Goal: Complete application form: Complete application form

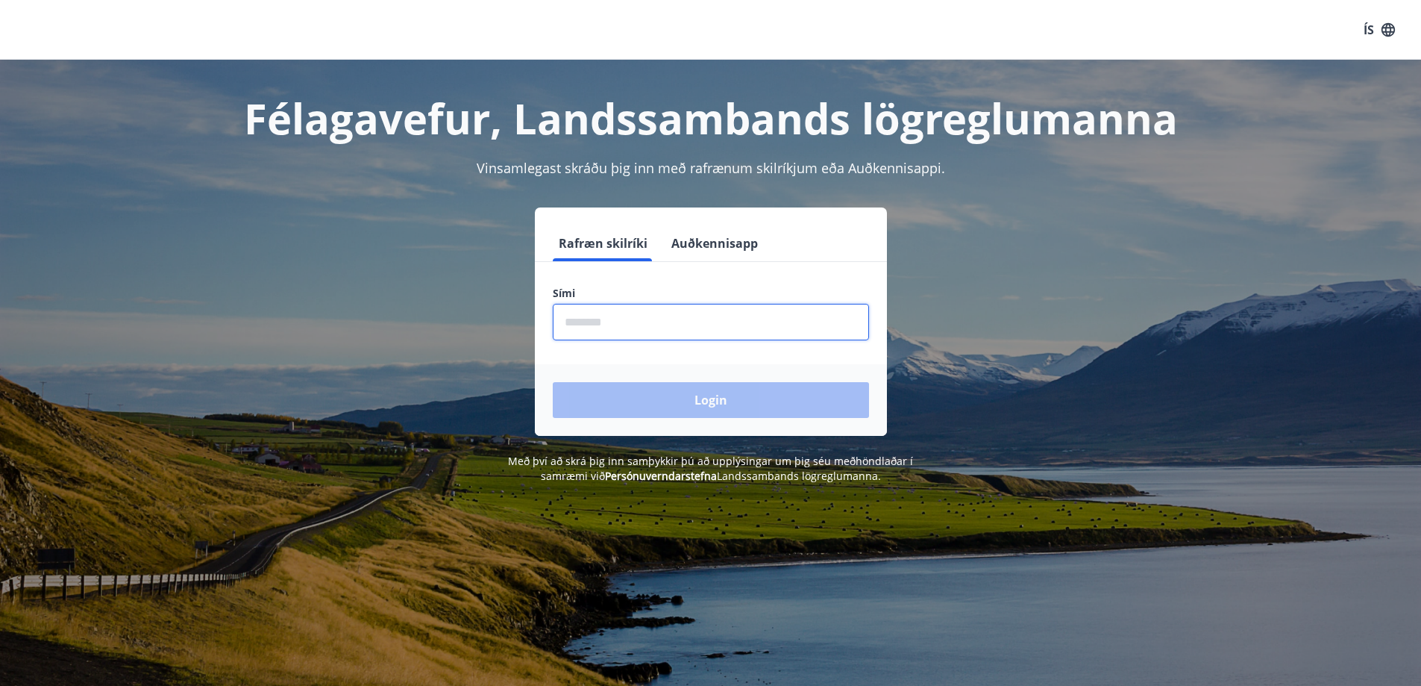
click at [772, 323] on input "phone" at bounding box center [711, 322] width 316 height 37
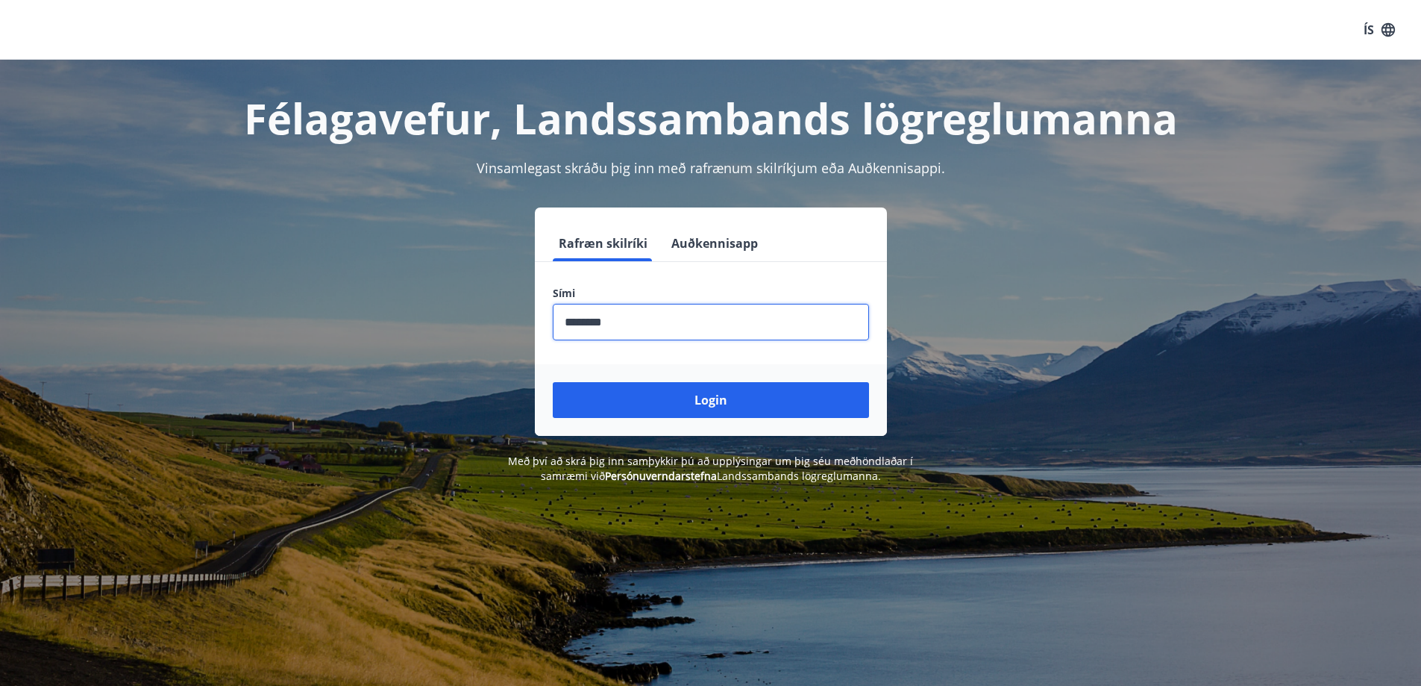
type input "********"
click at [553, 382] on button "Login" at bounding box center [711, 400] width 316 height 36
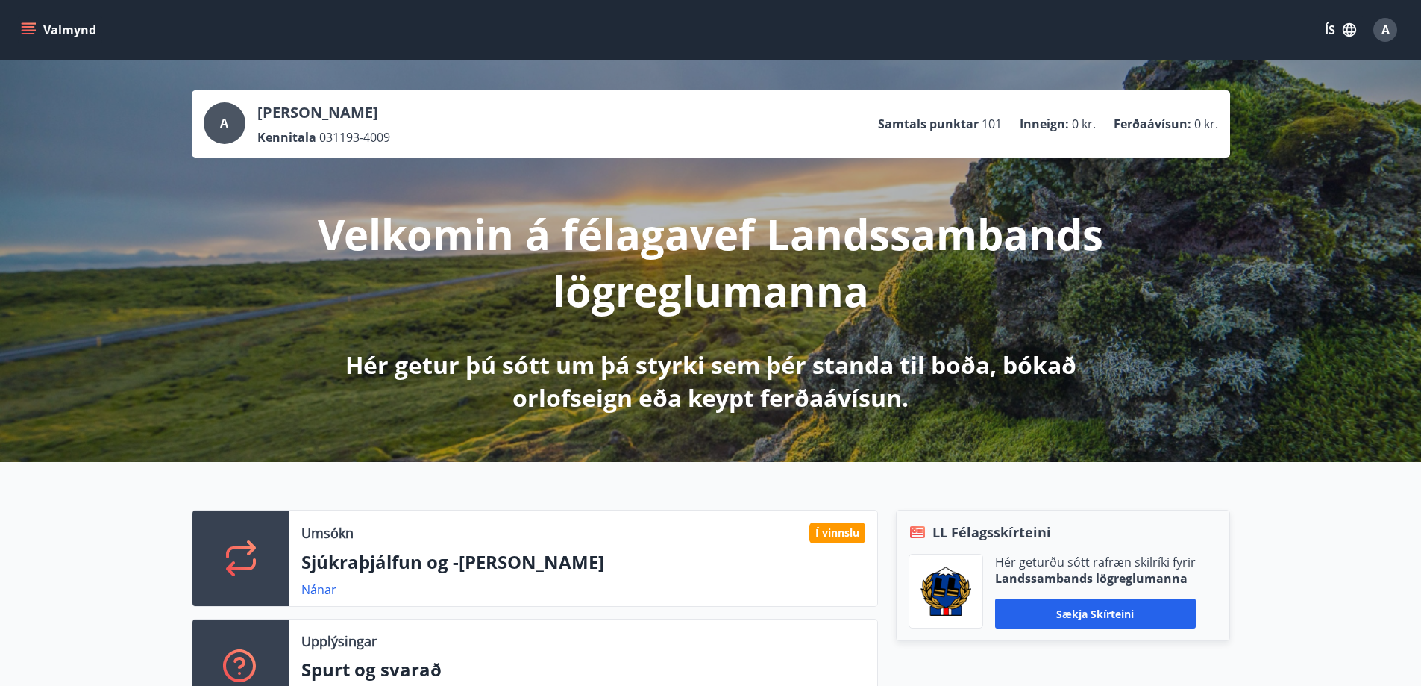
click at [54, 22] on button "Valmynd" at bounding box center [60, 29] width 84 height 27
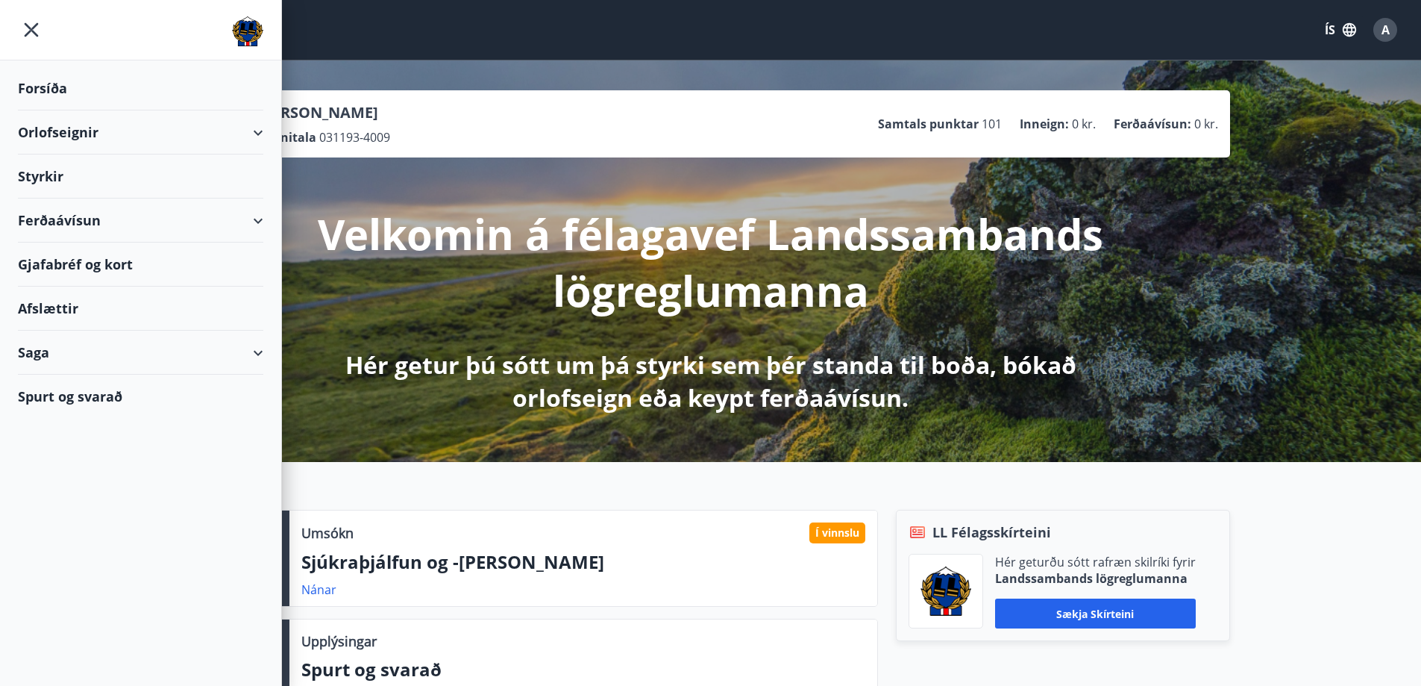
click at [57, 110] on div "Styrkir" at bounding box center [140, 88] width 245 height 44
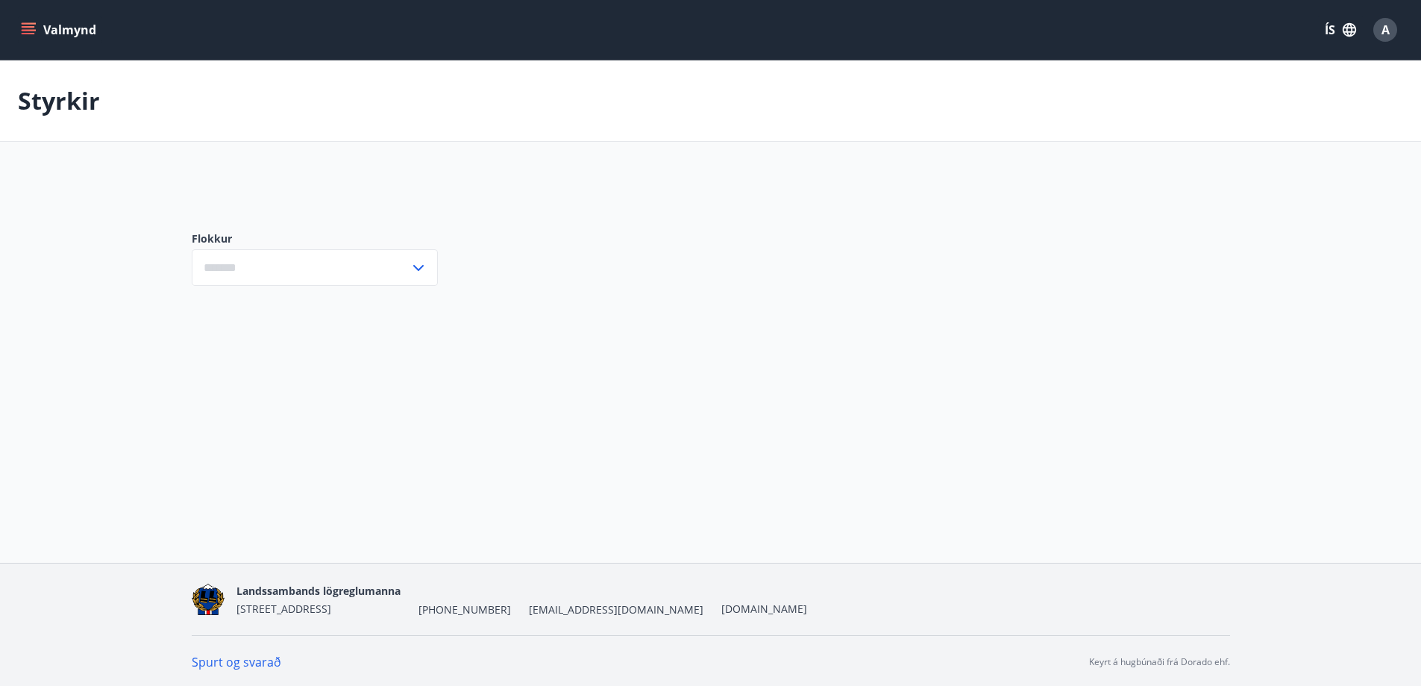
type input "***"
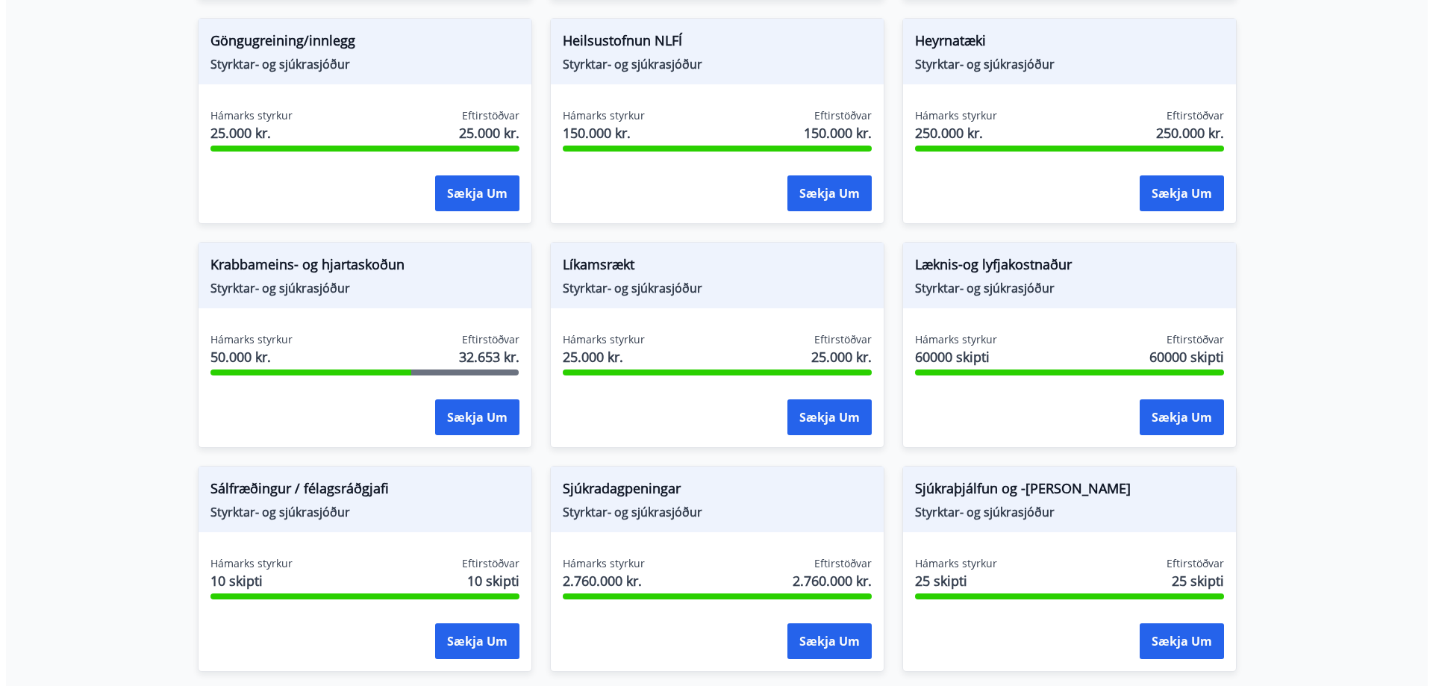
scroll to position [746, 0]
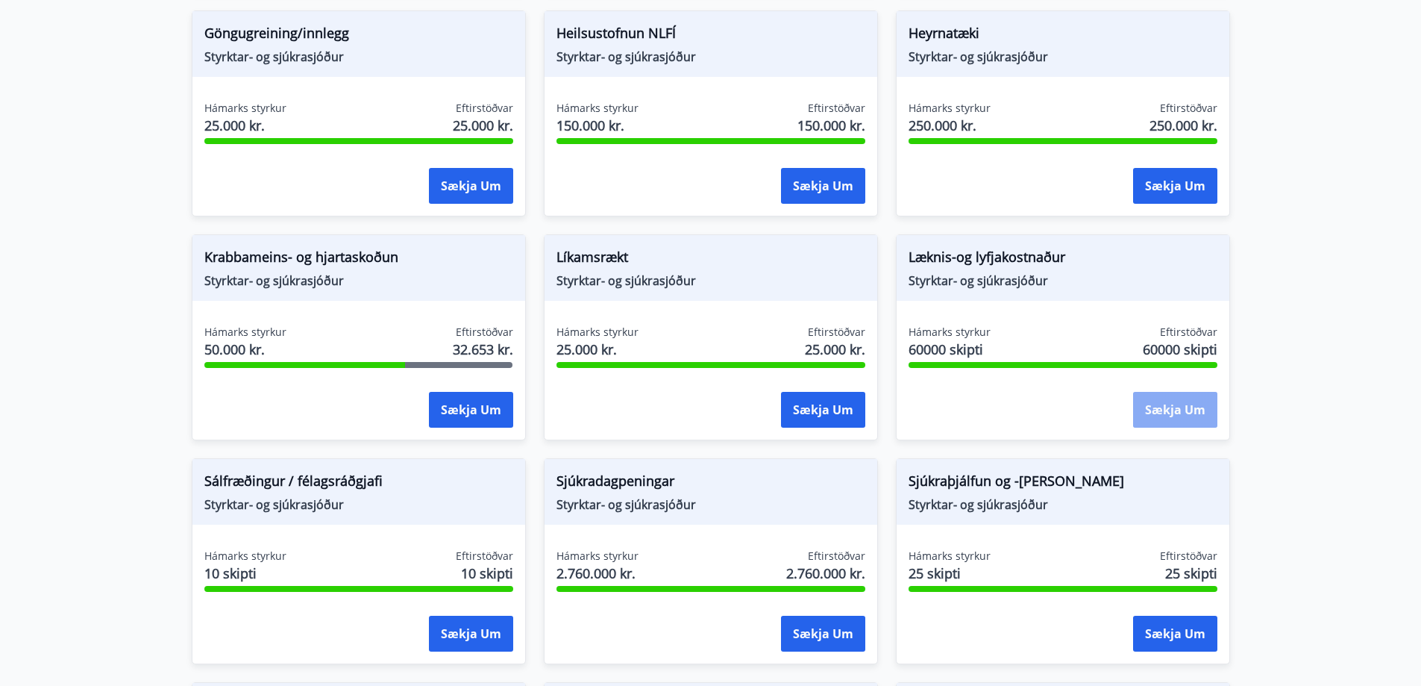
click at [1158, 394] on button "Sækja um" at bounding box center [1175, 410] width 84 height 36
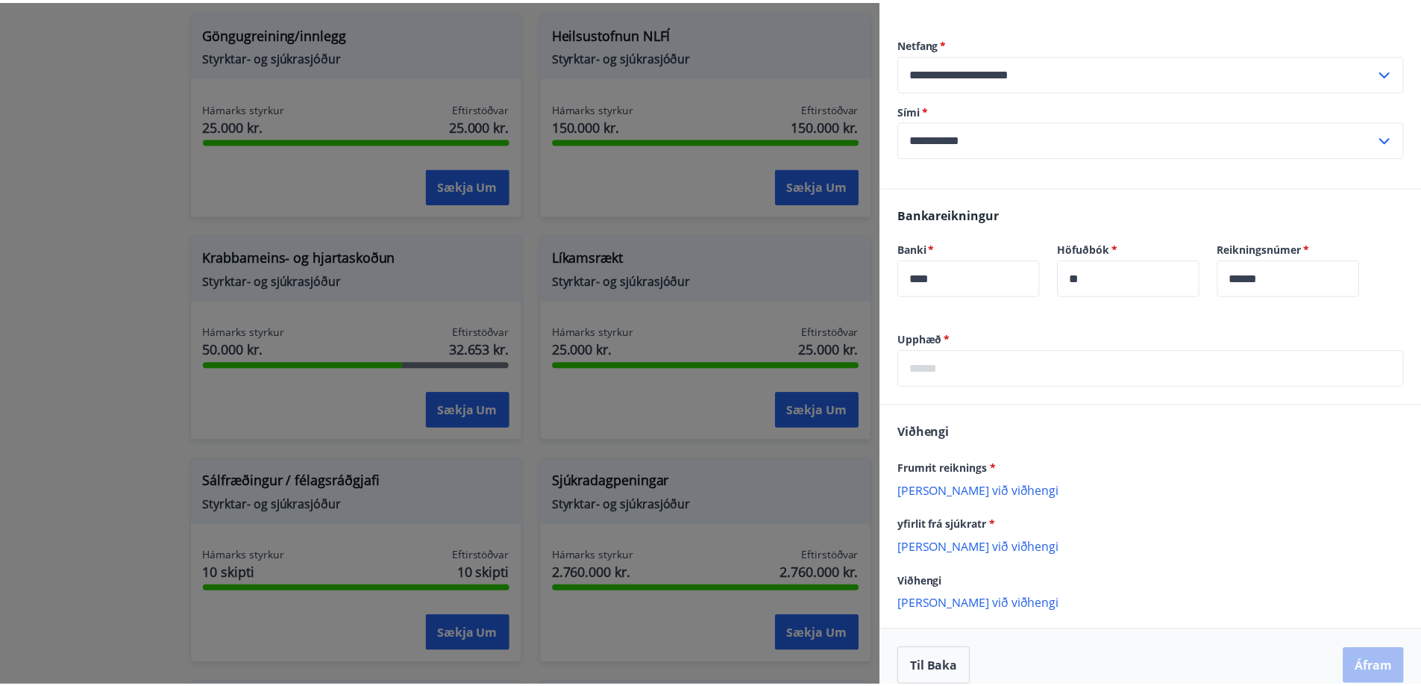
scroll to position [13, 0]
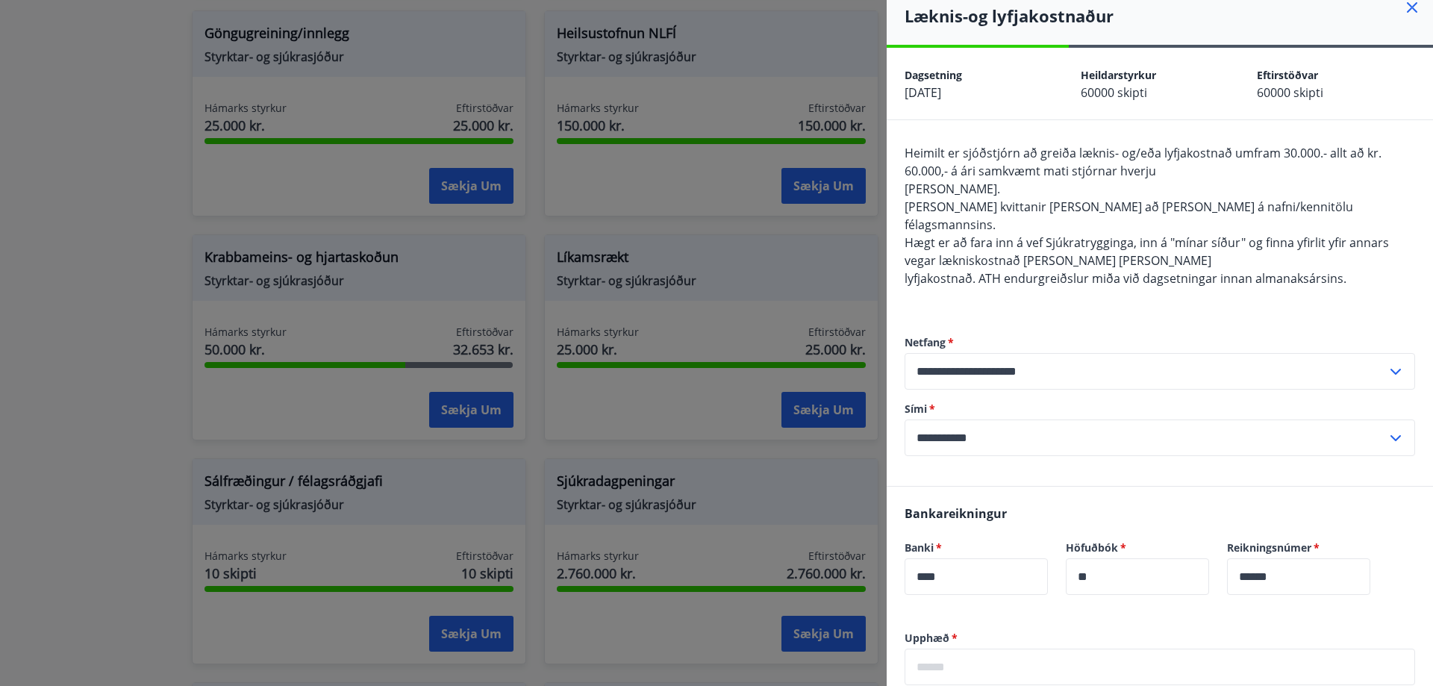
click at [82, 241] on div at bounding box center [716, 343] width 1433 height 686
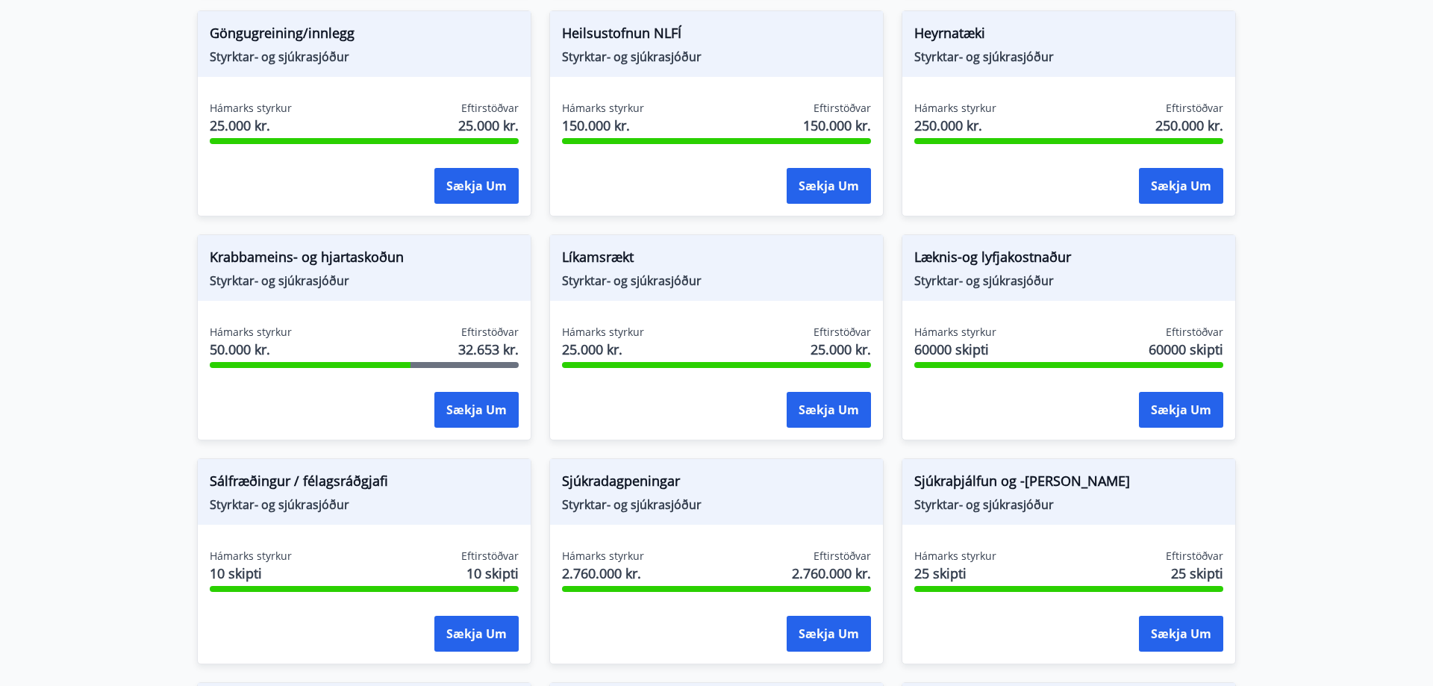
scroll to position [0, 0]
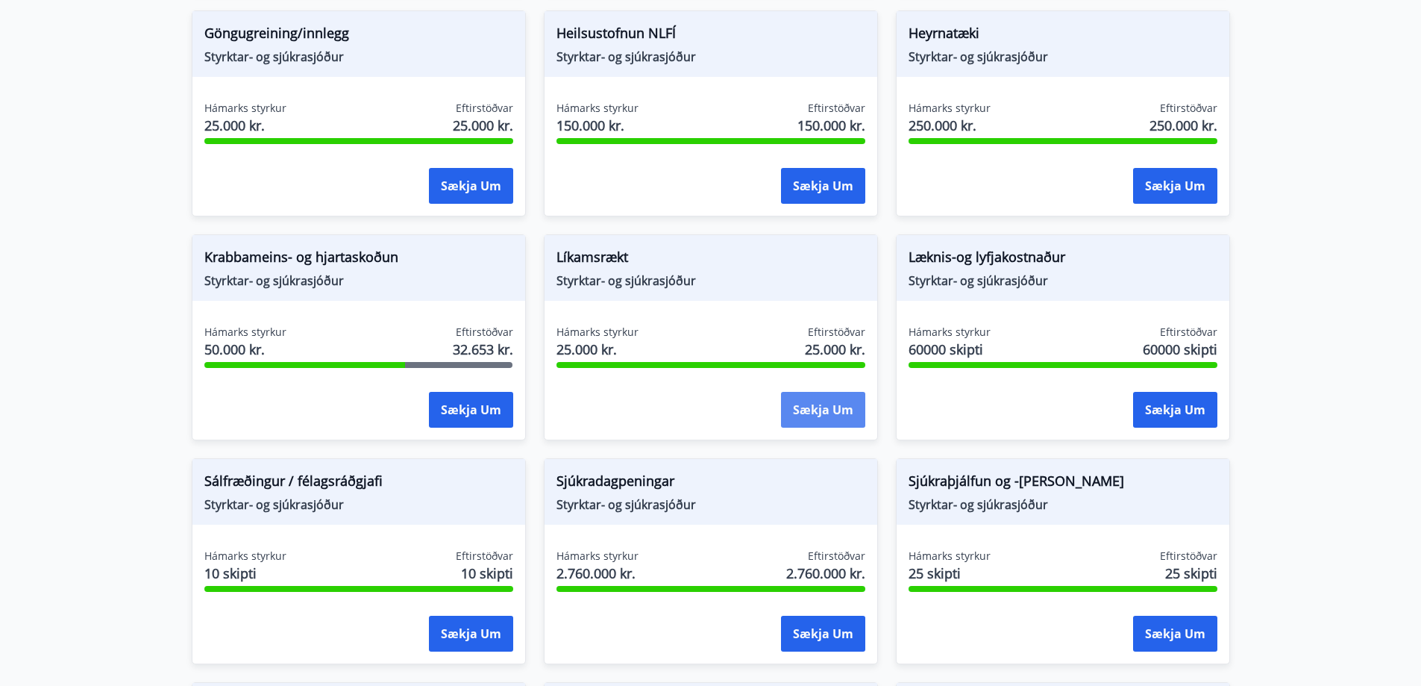
click at [830, 408] on button "Sækja um" at bounding box center [823, 410] width 84 height 36
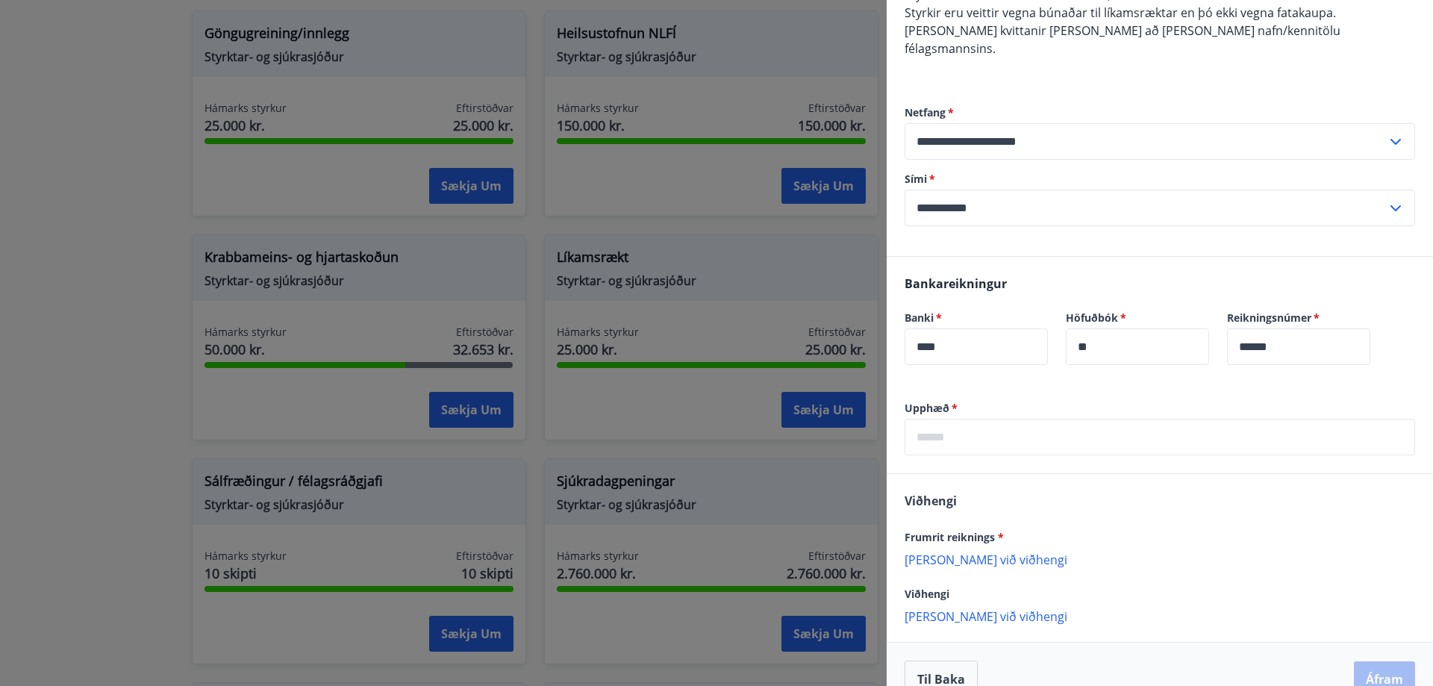
scroll to position [184, 0]
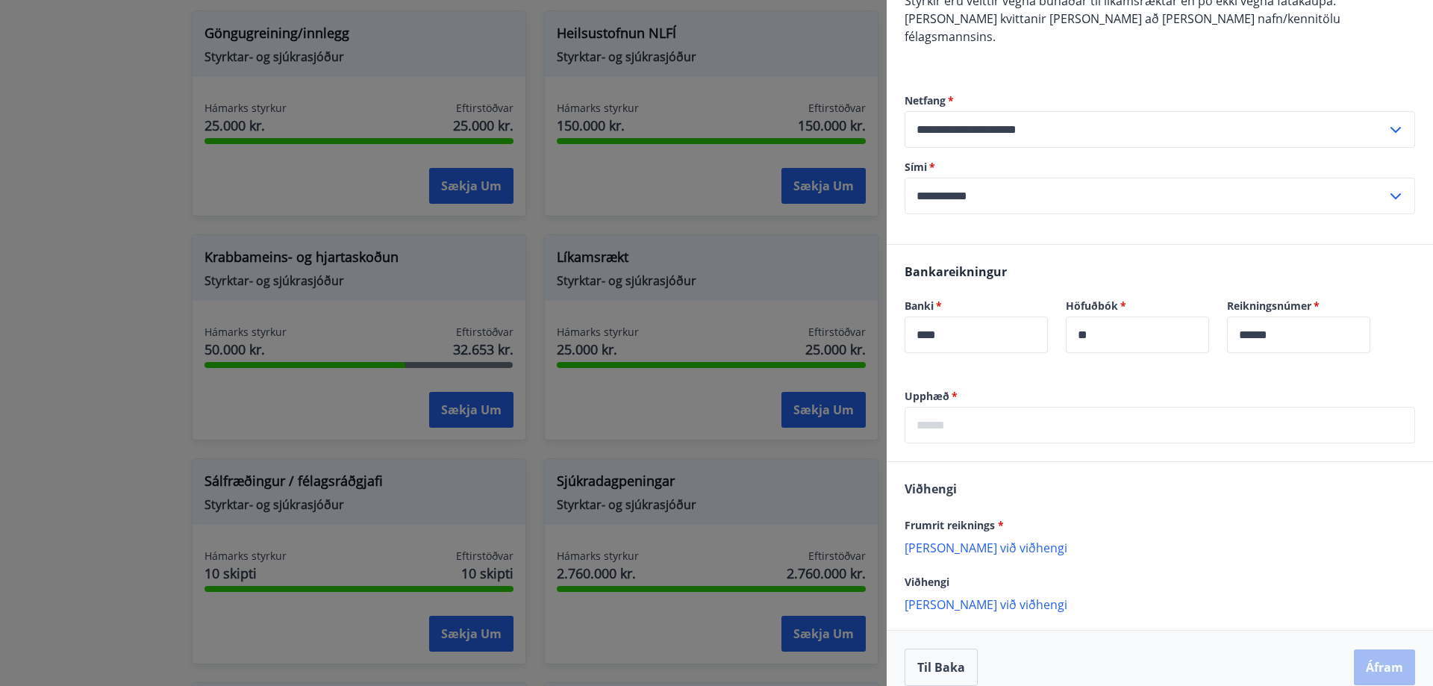
click at [1107, 407] on input "text" at bounding box center [1159, 425] width 510 height 37
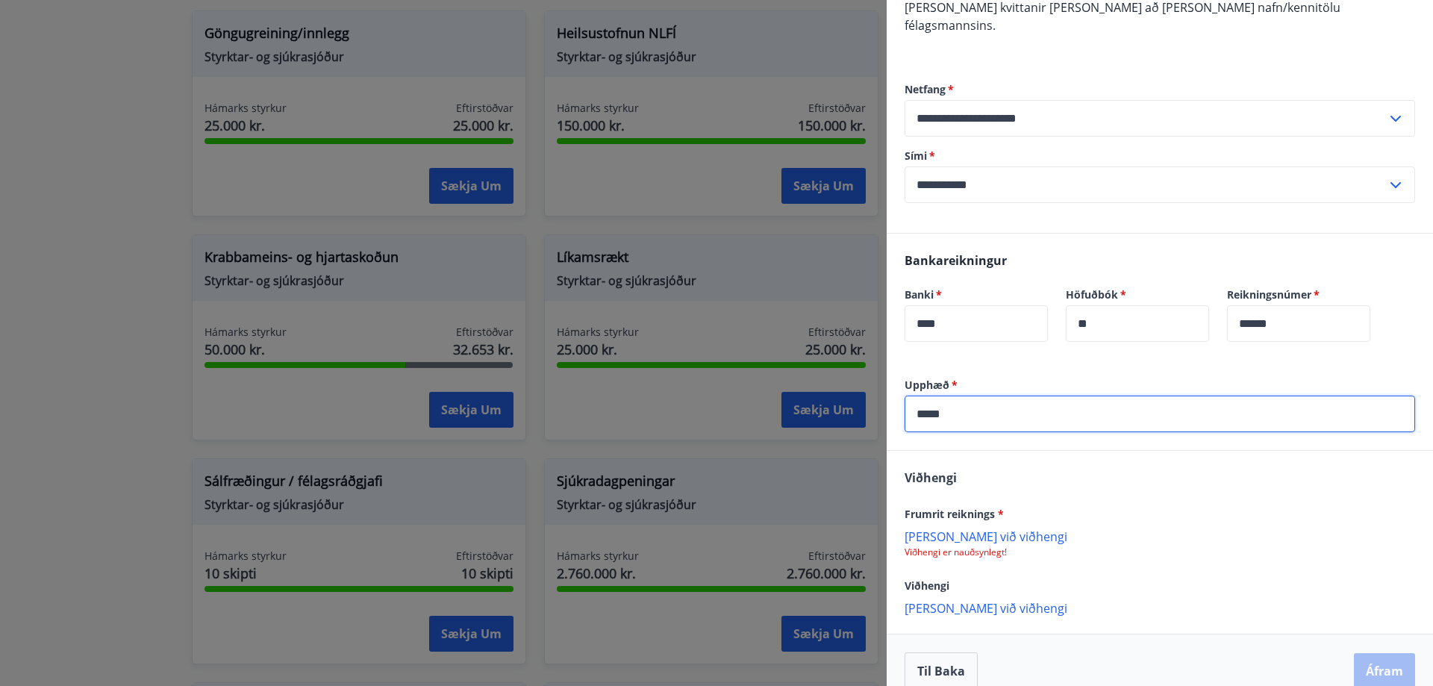
scroll to position [198, 0]
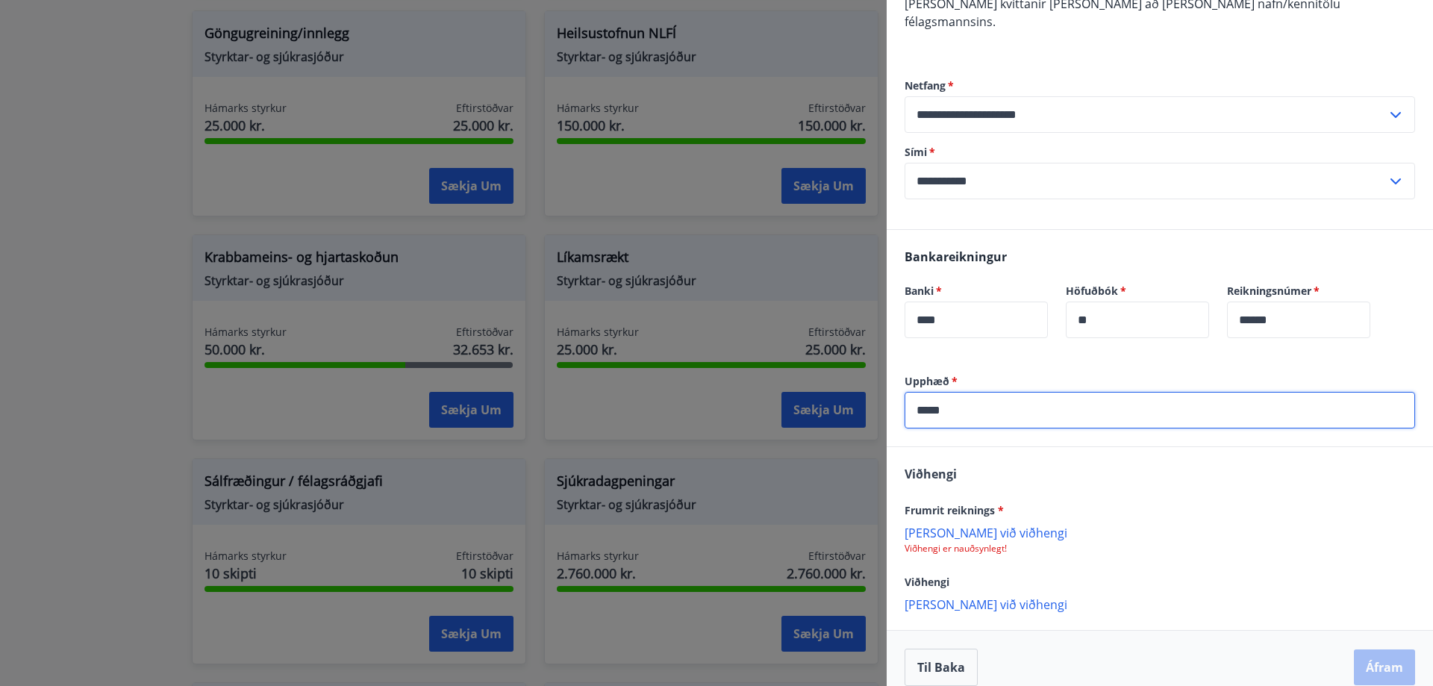
type input "*****"
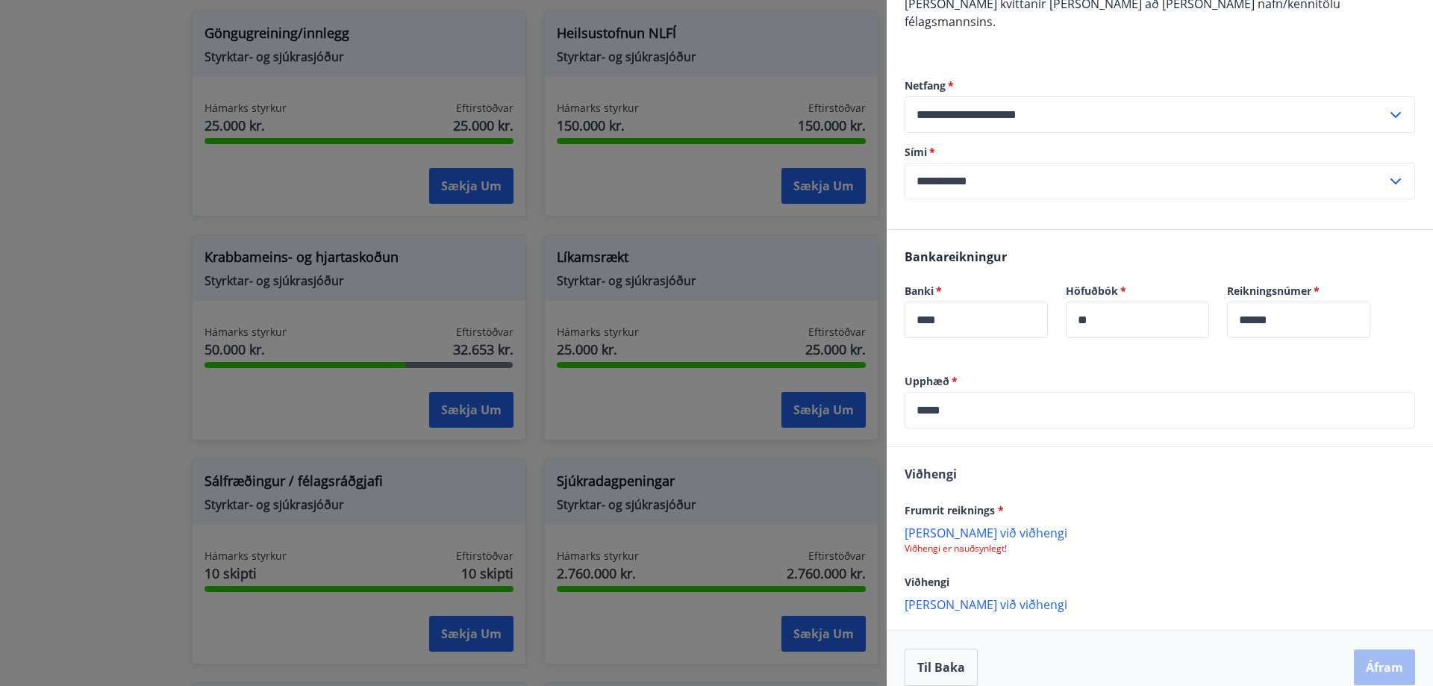
click at [951, 525] on p "[PERSON_NAME] við viðhengi" at bounding box center [1159, 532] width 510 height 15
click at [953, 612] on div "[PERSON_NAME] reiknings * 1.jpg Viðhengi [PERSON_NAME] við viðhengi {error_atta…" at bounding box center [1159, 539] width 546 height 184
click at [961, 598] on p "[PERSON_NAME] við viðhengi" at bounding box center [1159, 605] width 510 height 15
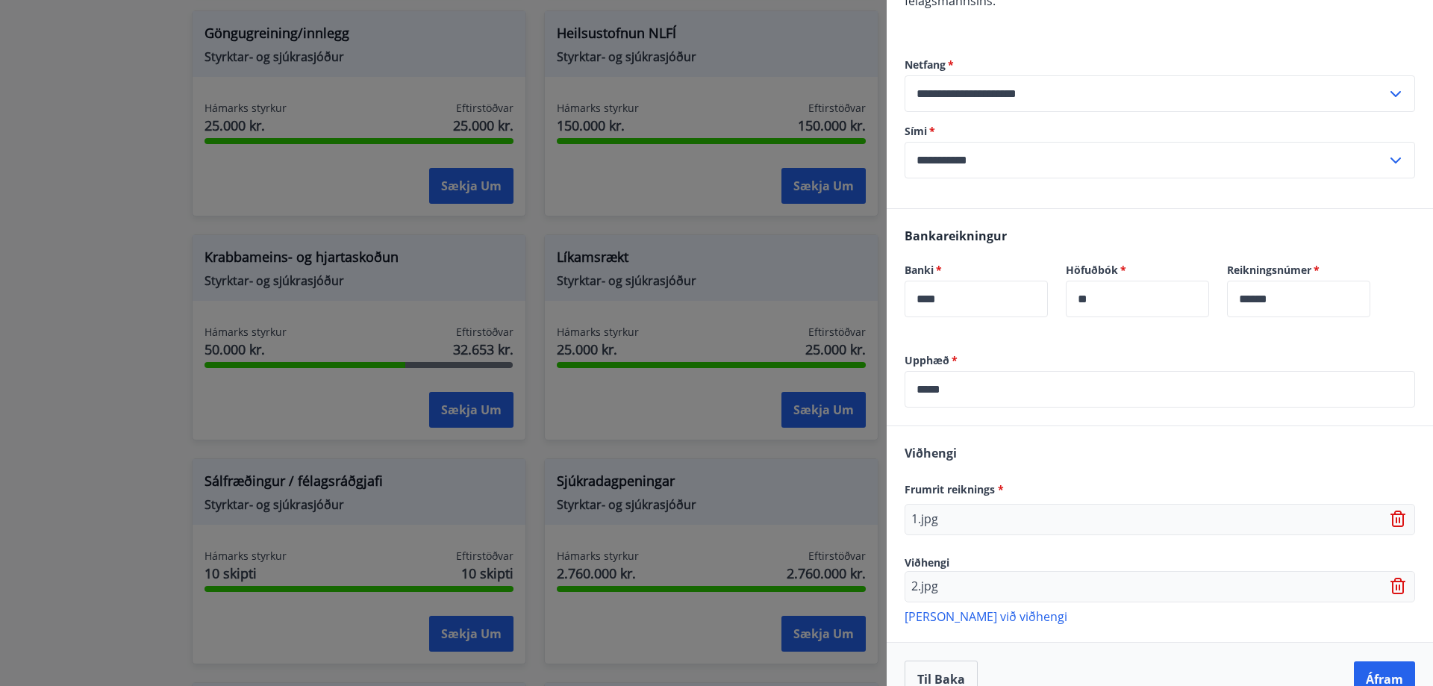
scroll to position [231, 0]
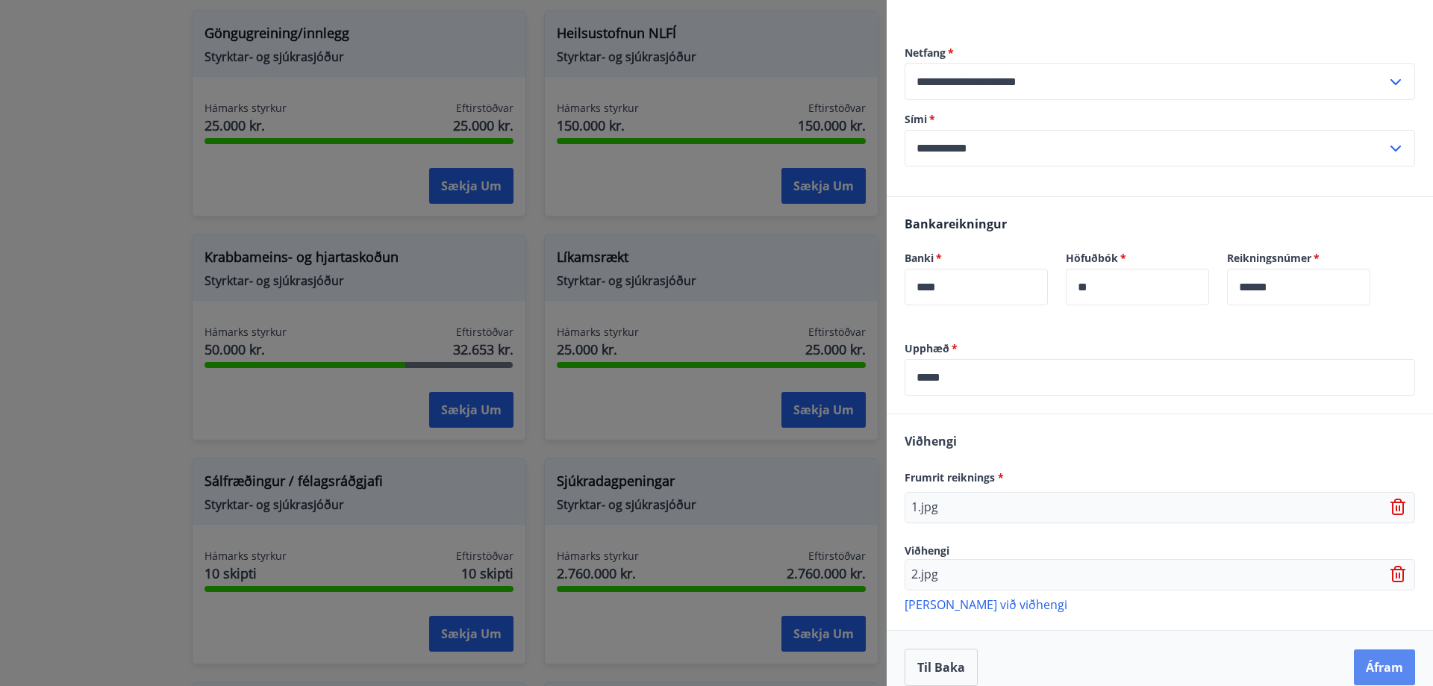
click at [1380, 654] on button "Áfram" at bounding box center [1384, 667] width 61 height 36
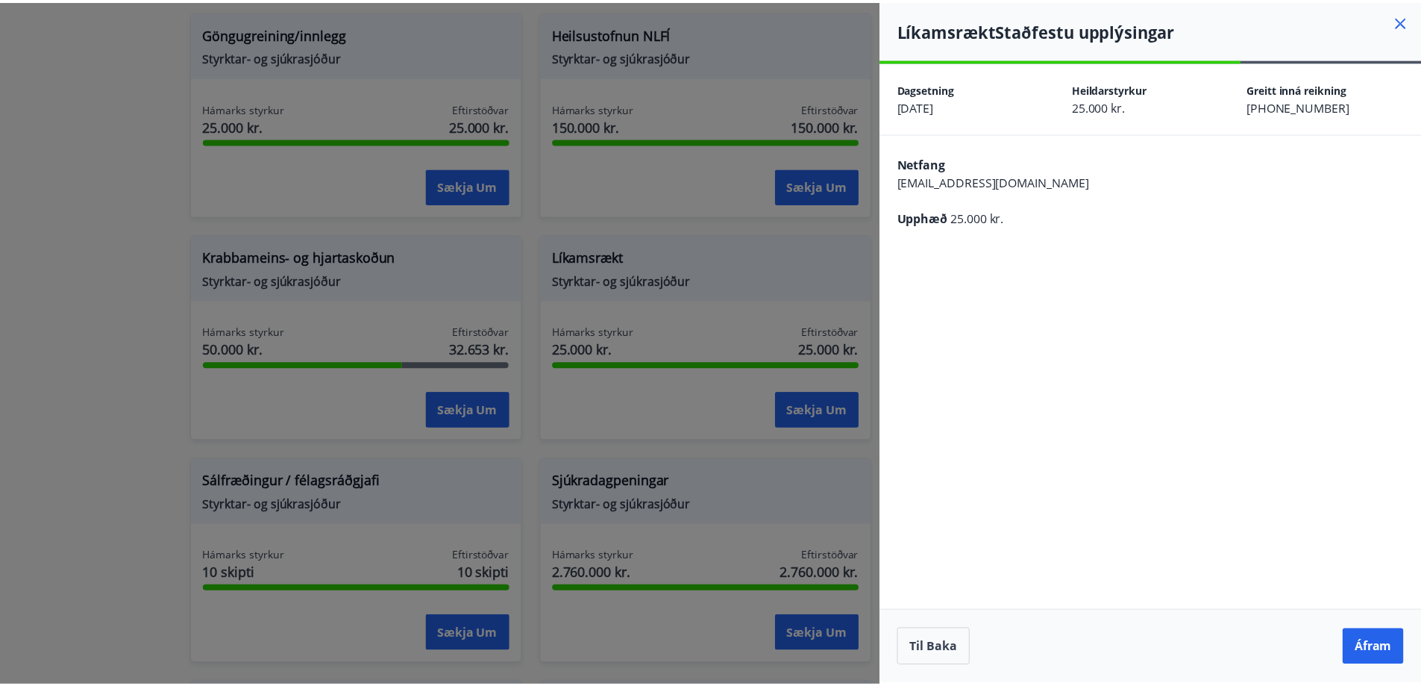
scroll to position [0, 0]
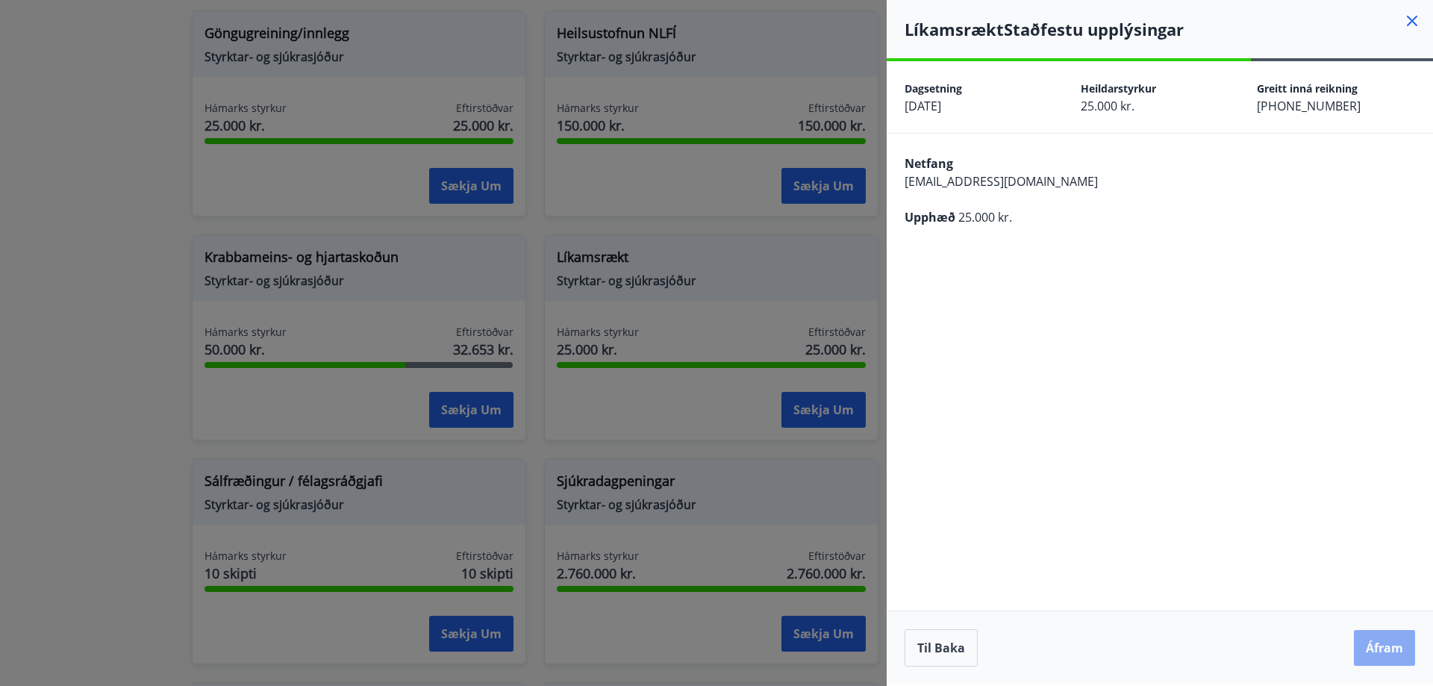
click at [1367, 651] on button "Áfram" at bounding box center [1384, 648] width 61 height 36
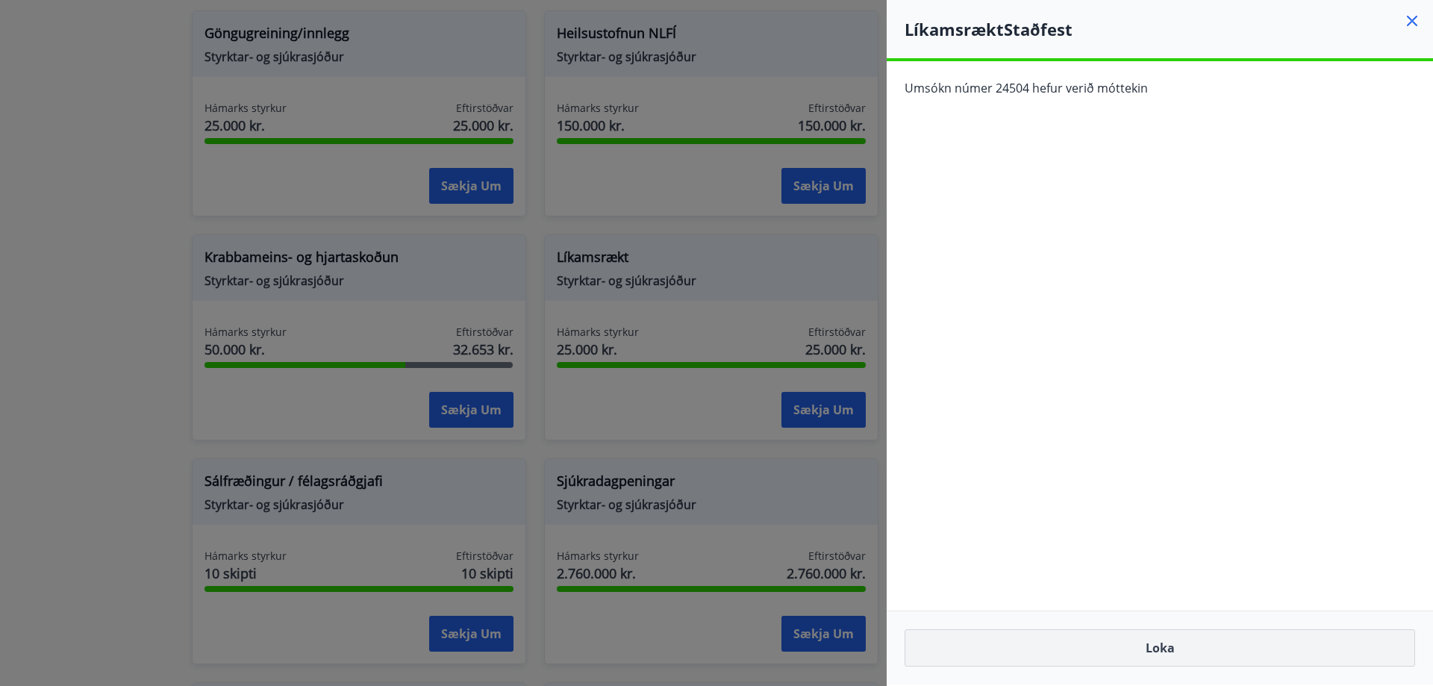
click at [1212, 648] on button "Loka" at bounding box center [1159, 647] width 510 height 37
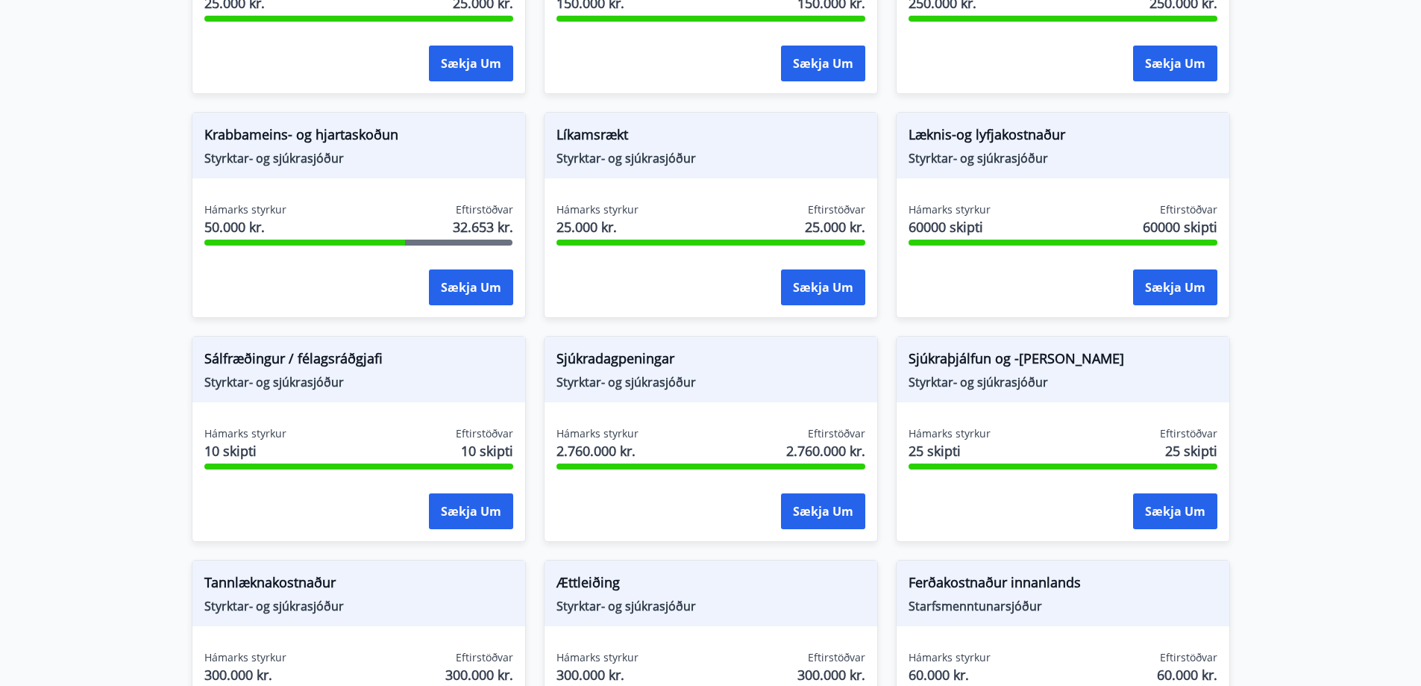
scroll to position [868, 0]
click at [1027, 359] on span "Sjúkraþjálfun og -[PERSON_NAME]" at bounding box center [1063, 361] width 309 height 25
click at [1190, 513] on button "Sækja um" at bounding box center [1175, 512] width 84 height 36
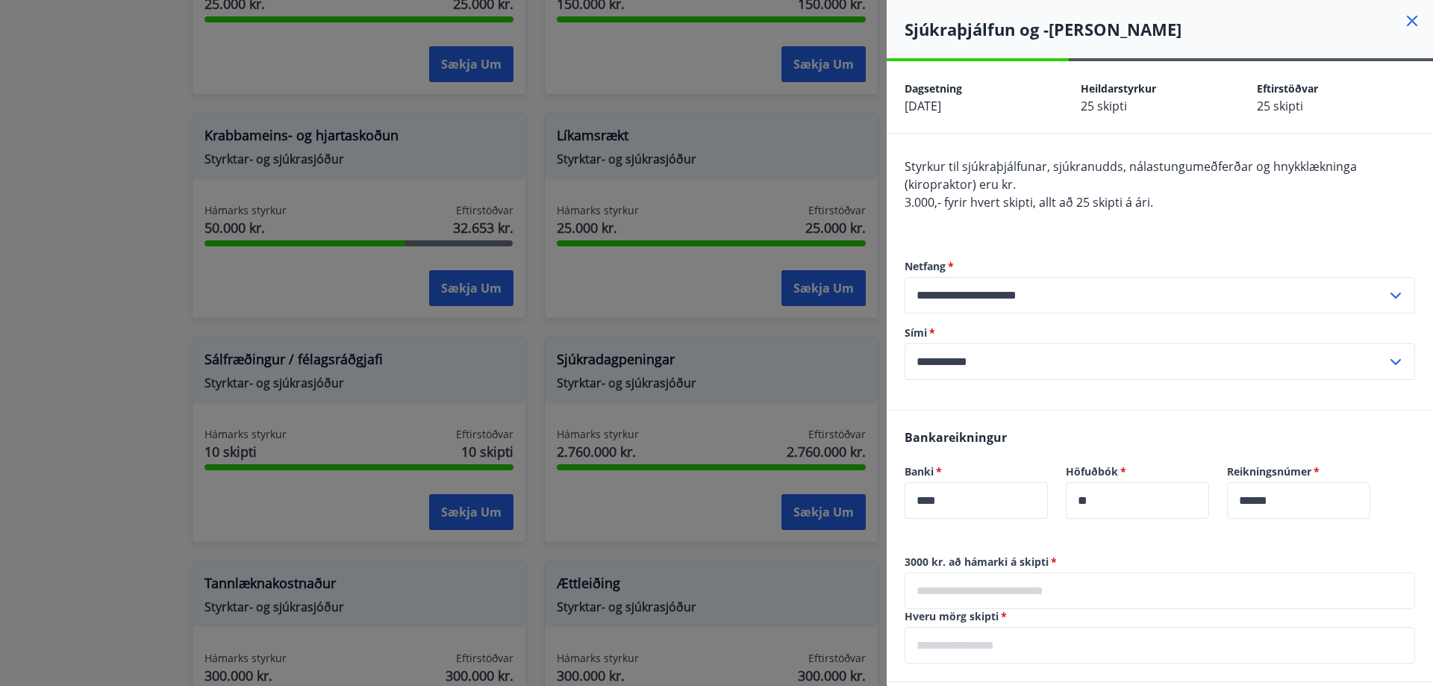
click at [1403, 19] on icon at bounding box center [1412, 21] width 18 height 18
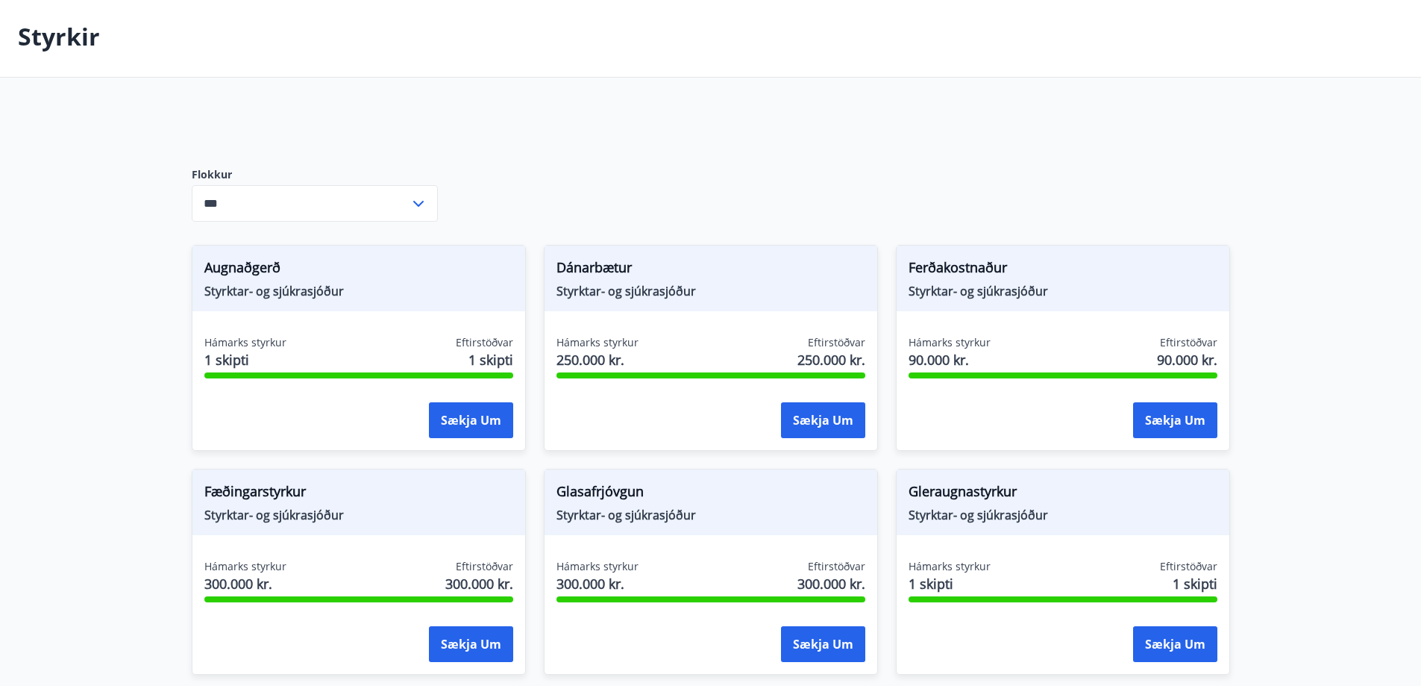
scroll to position [47, 0]
